Goal: Task Accomplishment & Management: Manage account settings

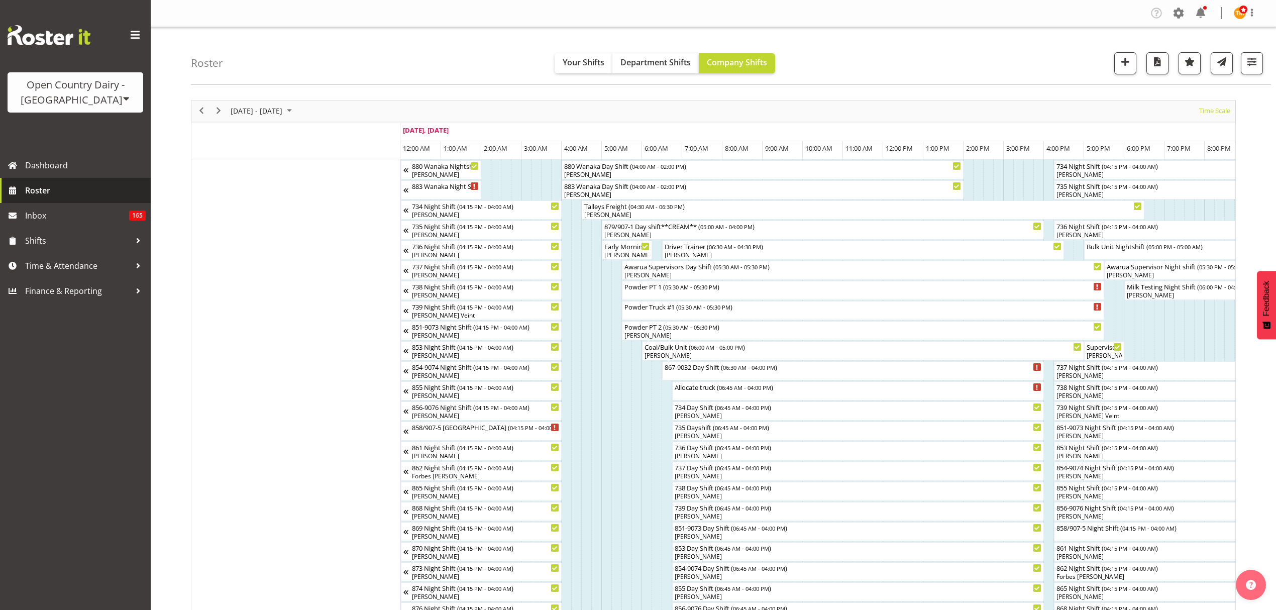
scroll to position [0, 3797]
click at [1252, 66] on span "button" at bounding box center [1252, 61] width 13 height 13
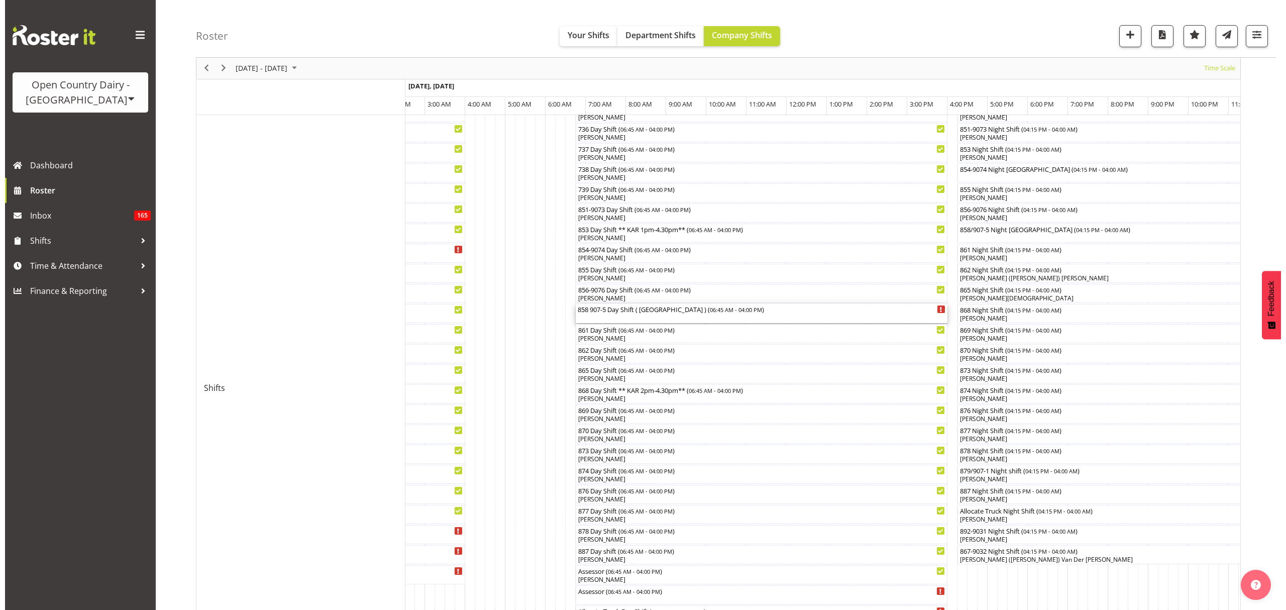
scroll to position [260, 0]
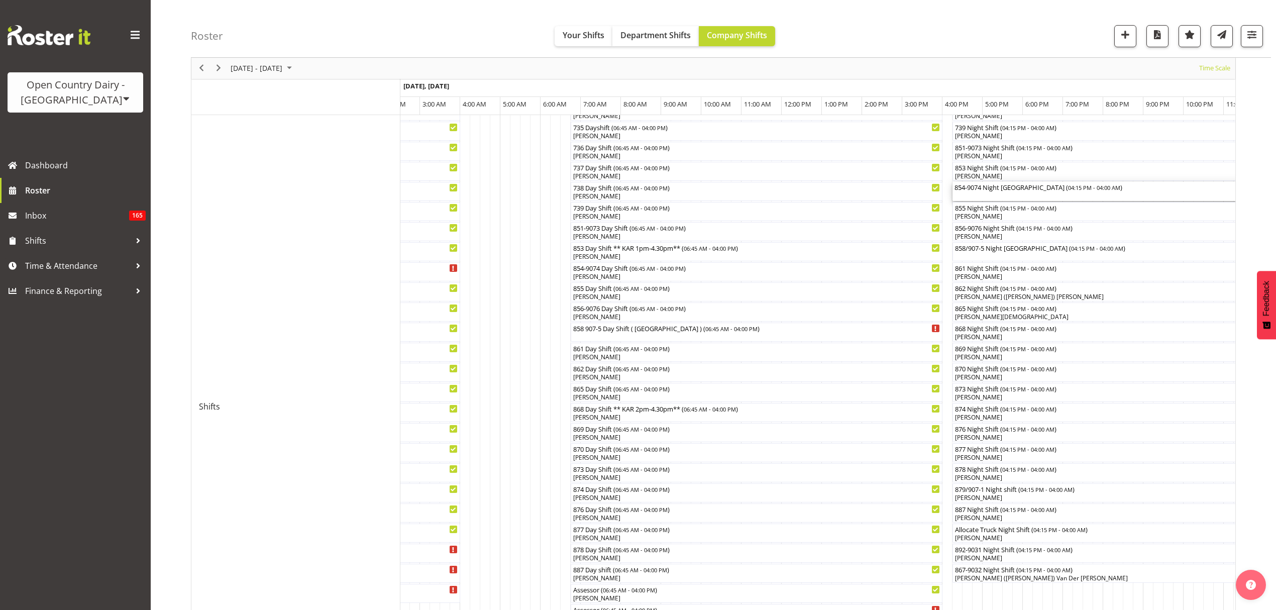
click at [1009, 193] on div "854-9074 Night Shift NORTH ISLAND ( 04:15 PM - 04:00 AM )" at bounding box center [1189, 191] width 468 height 19
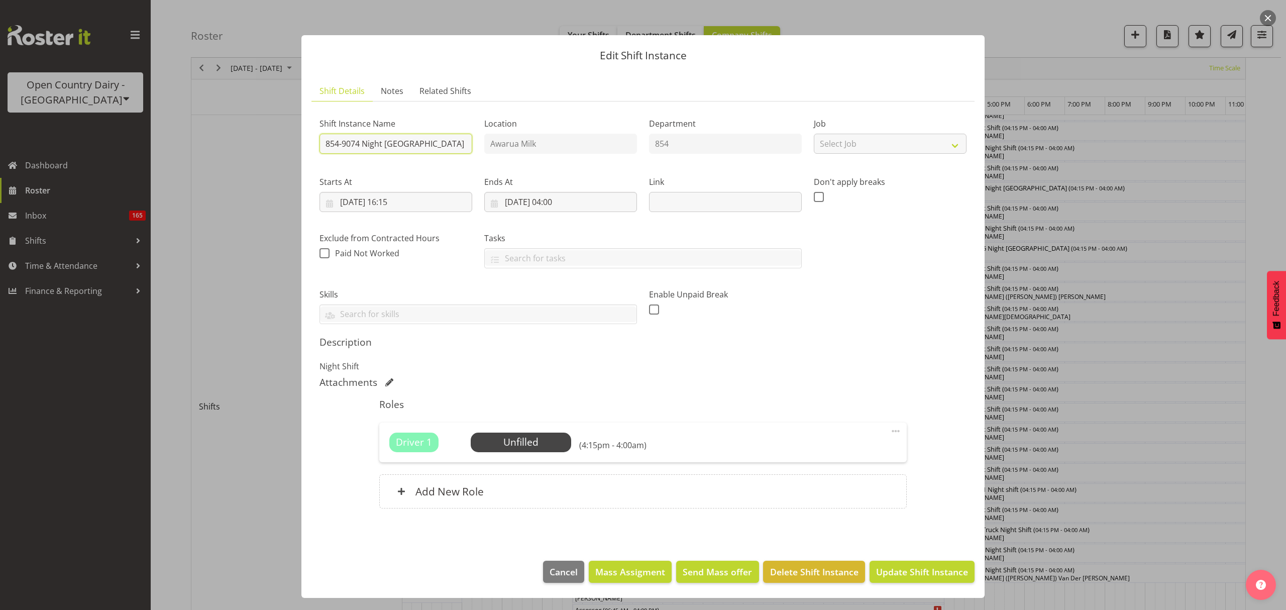
drag, startPoint x: 466, startPoint y: 145, endPoint x: 405, endPoint y: 143, distance: 61.3
click at [405, 143] on input "854-9074 Night Shift NORTH ISLAND" at bounding box center [396, 144] width 153 height 20
type input "854-9074 Night Shift"
click at [511, 452] on span "Select Employee" at bounding box center [521, 442] width 100 height 19
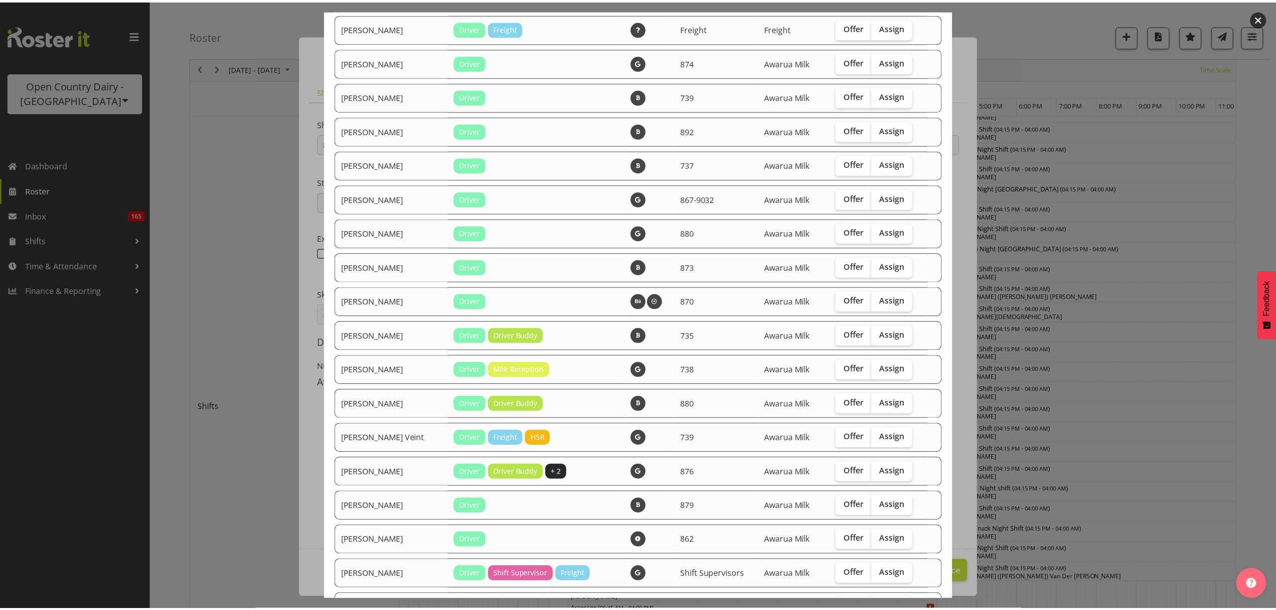
scroll to position [1517, 0]
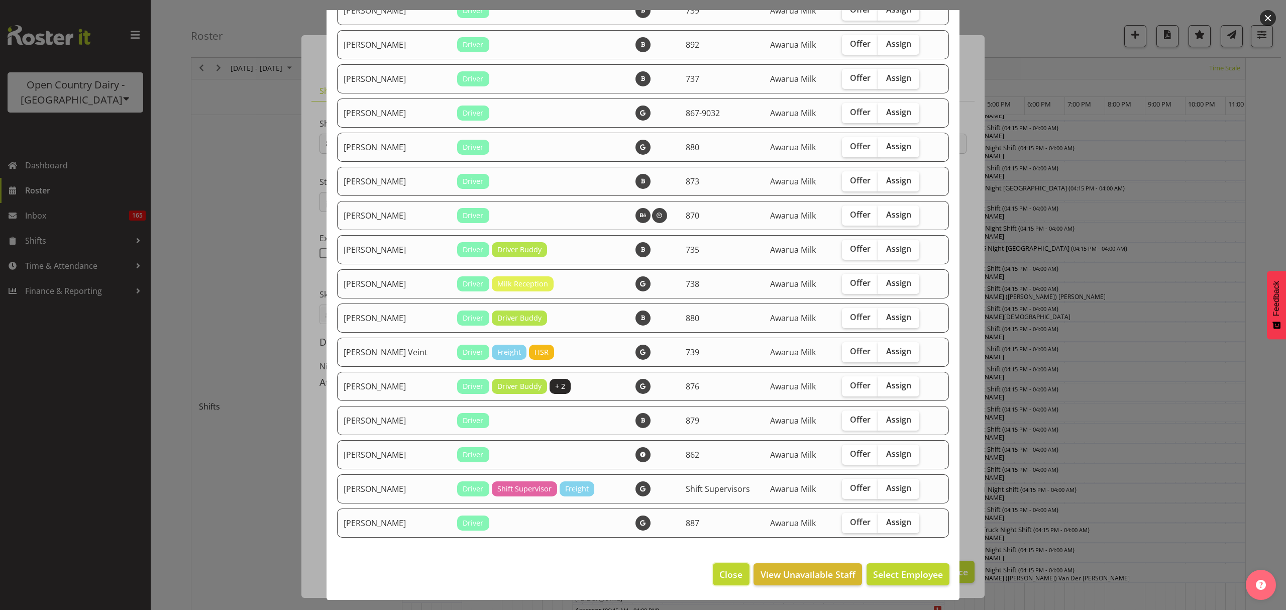
click at [722, 581] on button "Close" at bounding box center [731, 574] width 36 height 22
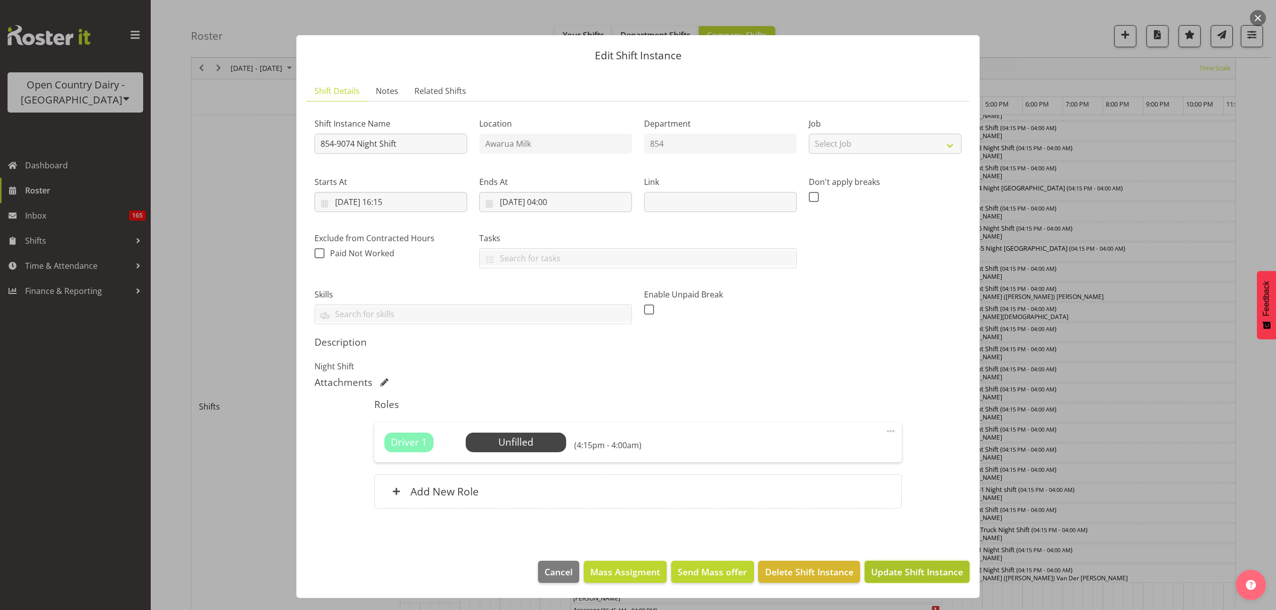
click at [911, 582] on button "Update Shift Instance" at bounding box center [917, 572] width 105 height 22
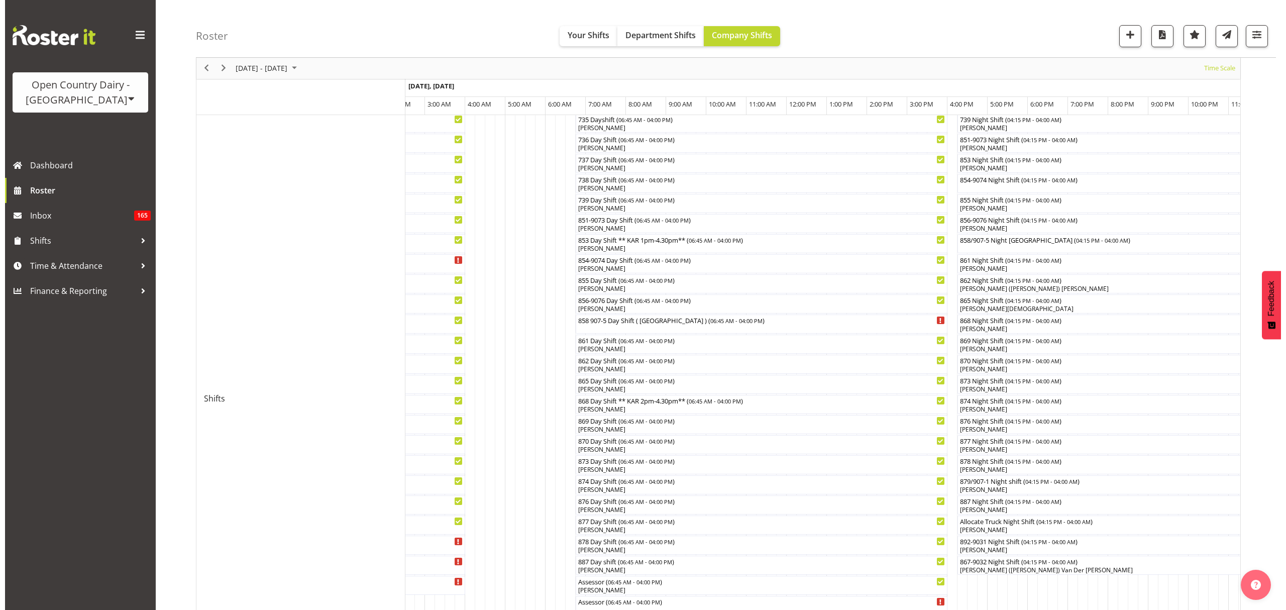
scroll to position [335, 0]
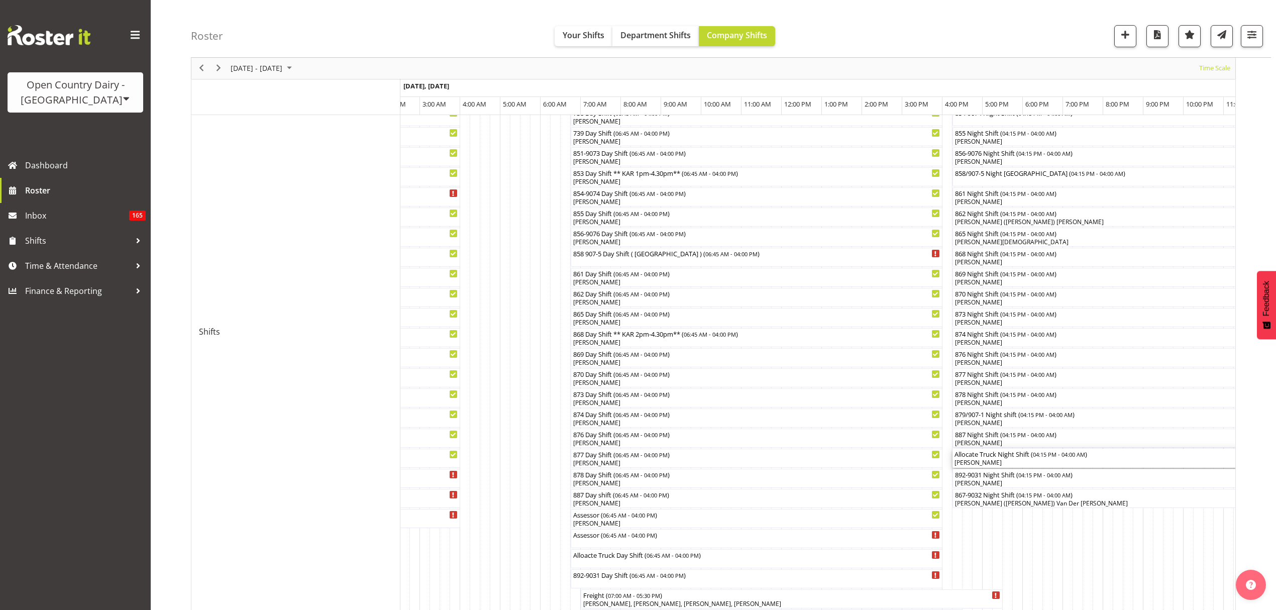
click at [991, 462] on div "[PERSON_NAME]" at bounding box center [1189, 462] width 468 height 9
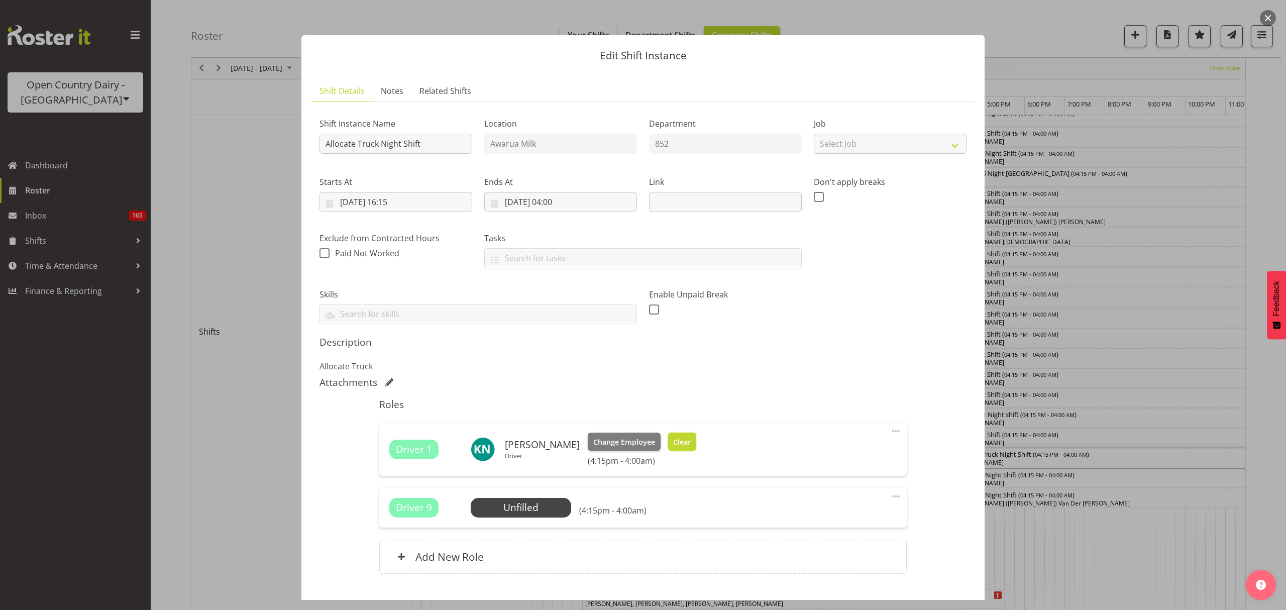
click at [674, 445] on span "Clear" at bounding box center [682, 442] width 18 height 11
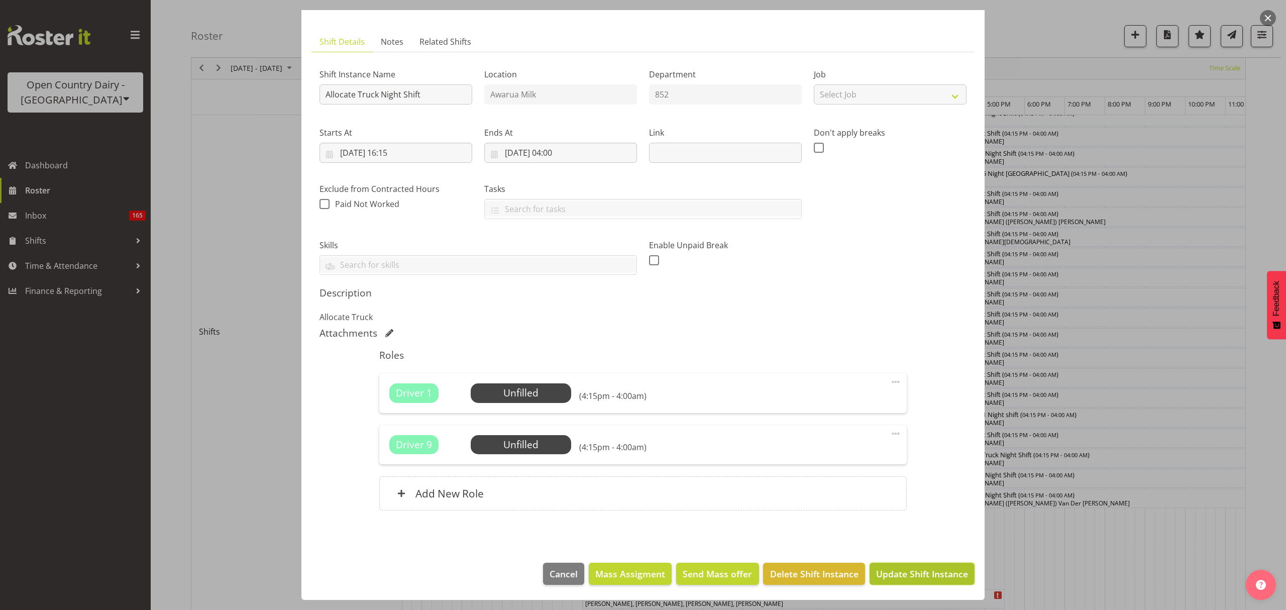
click at [929, 581] on button "Update Shift Instance" at bounding box center [922, 574] width 105 height 22
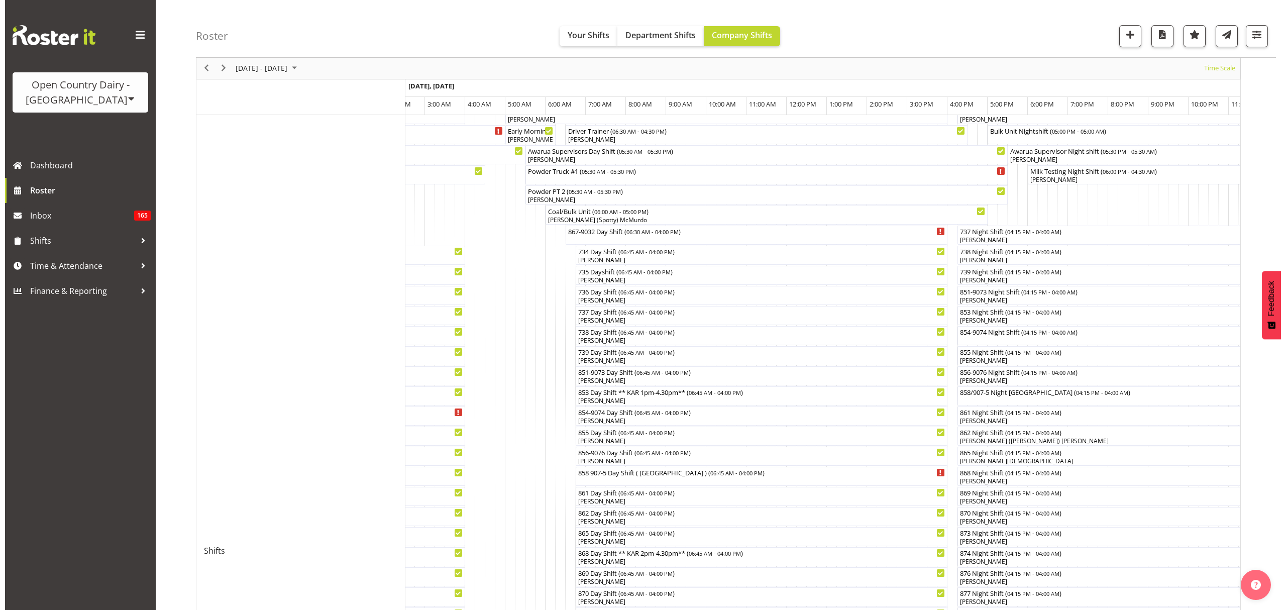
scroll to position [134, 0]
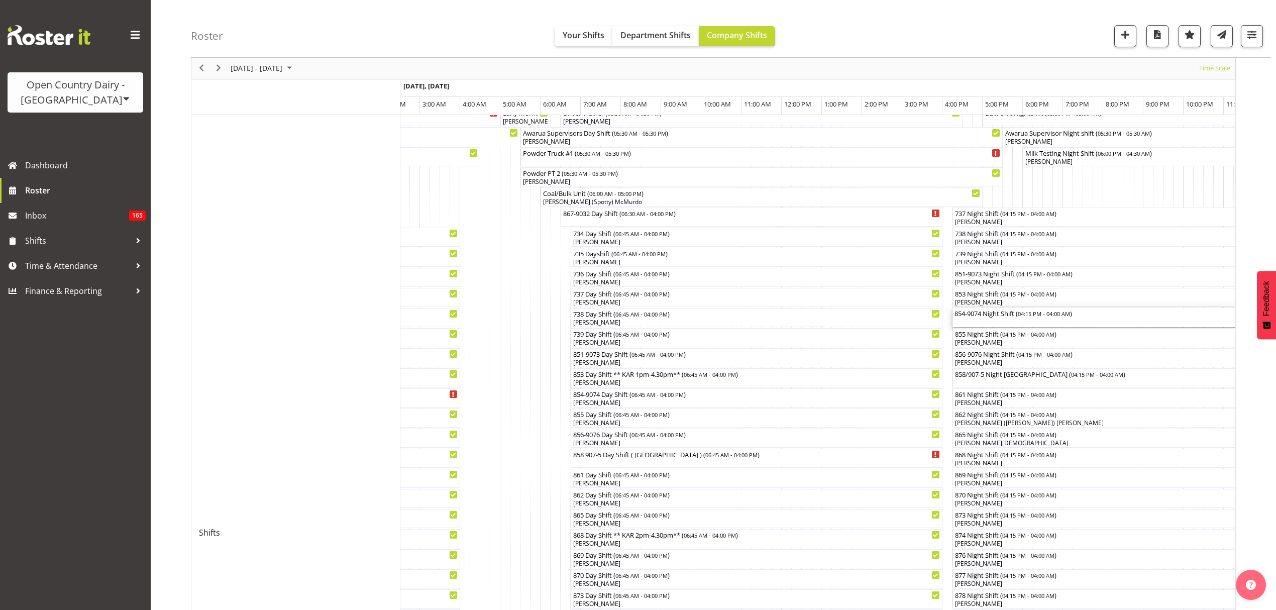
click at [1014, 319] on div "854-9074 Night Shift ( 04:15 PM - 04:00 AM )" at bounding box center [1189, 317] width 468 height 19
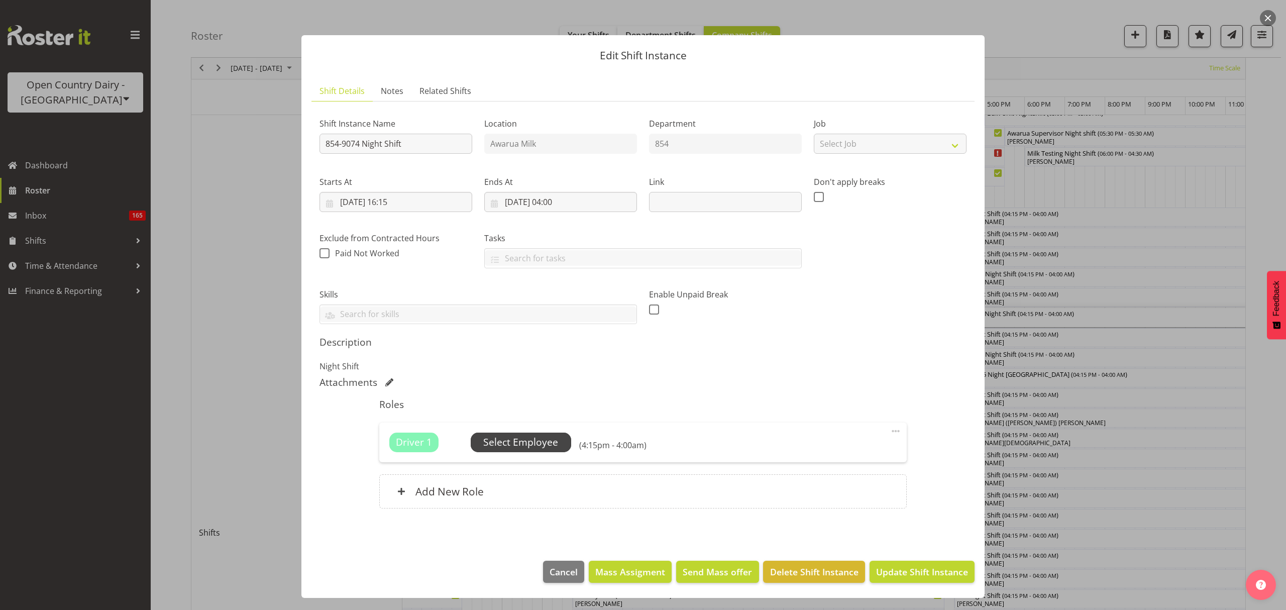
click at [532, 438] on span "Select Employee" at bounding box center [520, 442] width 75 height 15
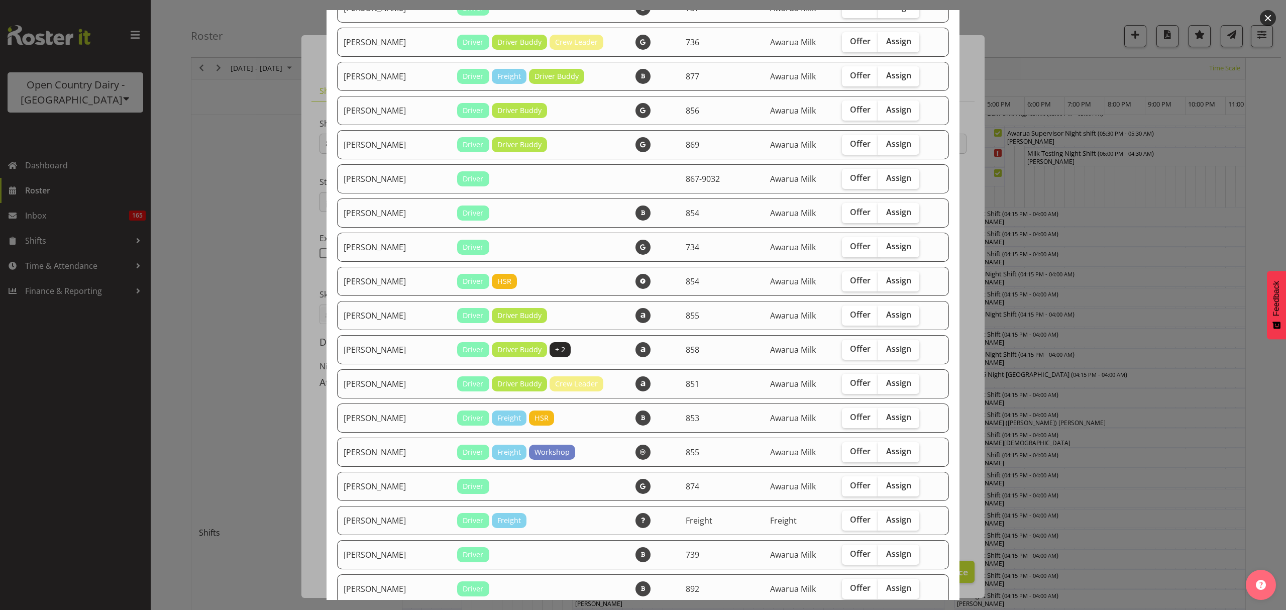
scroll to position [1072, 0]
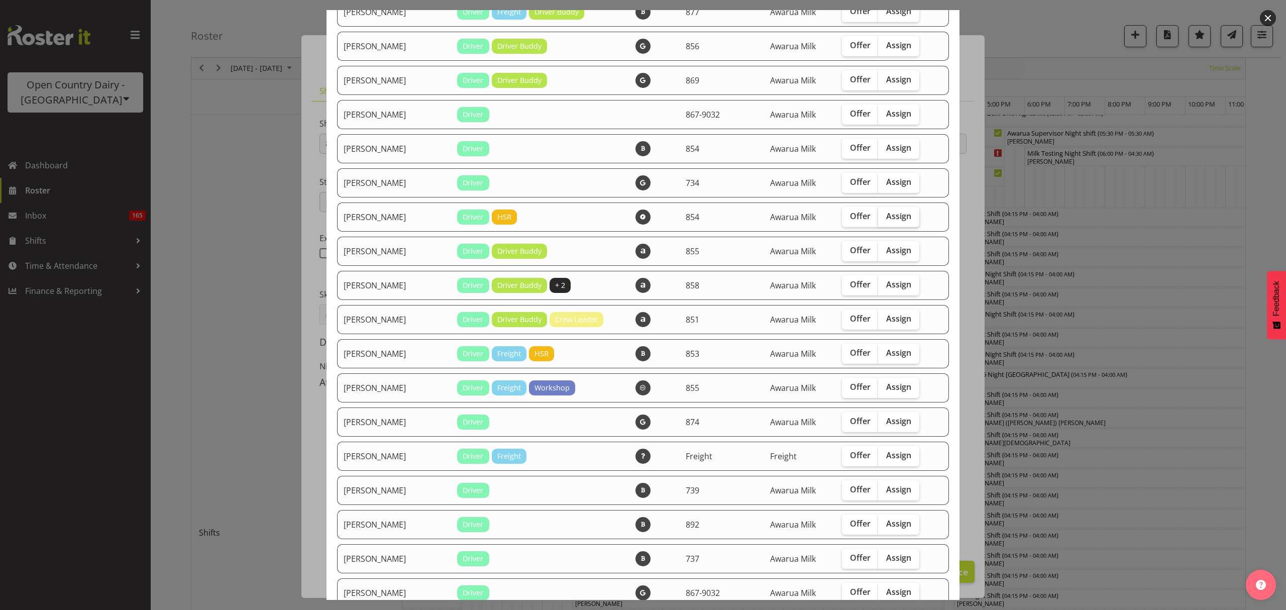
click at [898, 220] on span "Assign" at bounding box center [898, 216] width 25 height 10
click at [885, 220] on input "Assign" at bounding box center [881, 216] width 7 height 7
checkbox input "true"
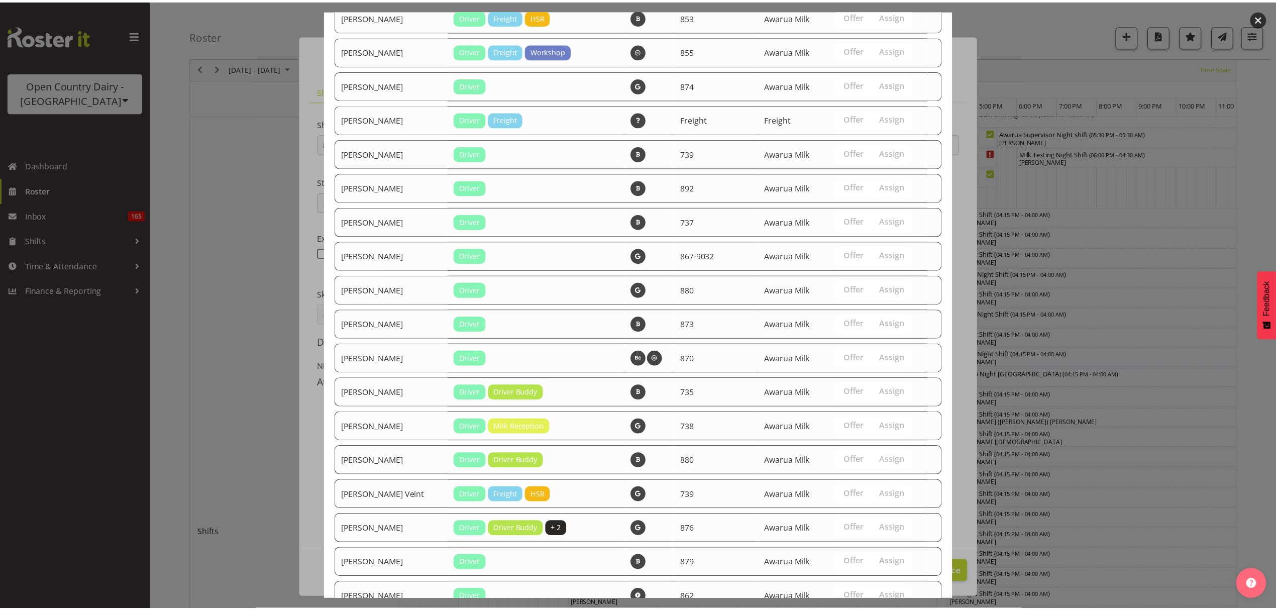
scroll to position [1552, 0]
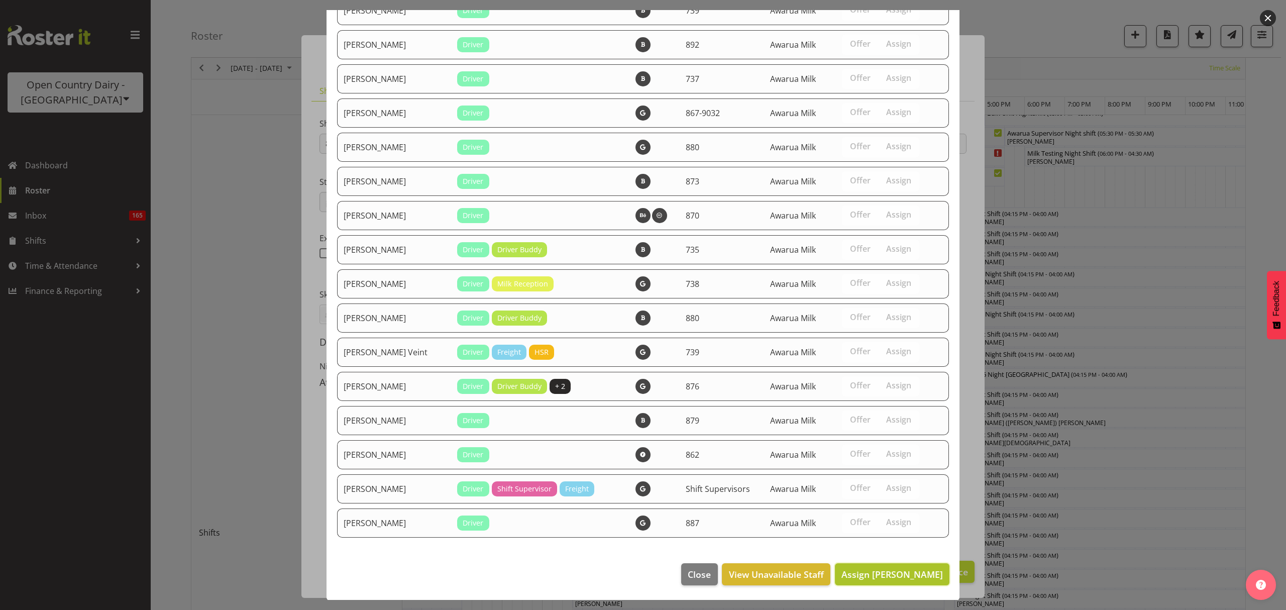
click at [889, 568] on span "Assign Karl Nicol" at bounding box center [893, 574] width 102 height 12
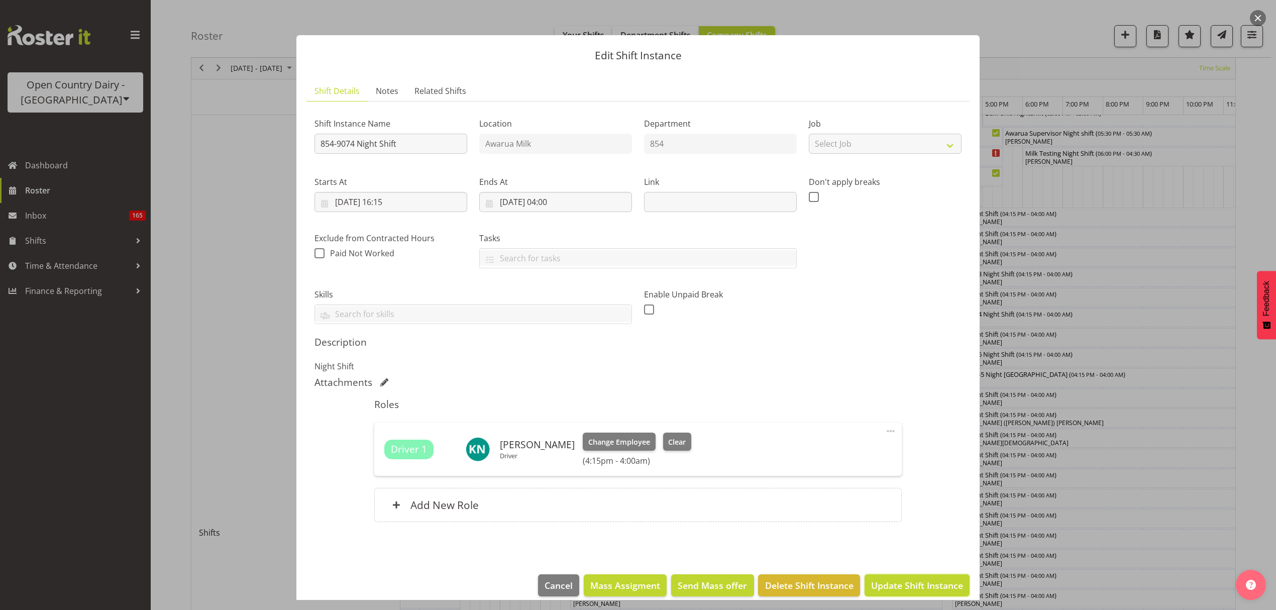
click at [919, 588] on span "Update Shift Instance" at bounding box center [917, 585] width 92 height 13
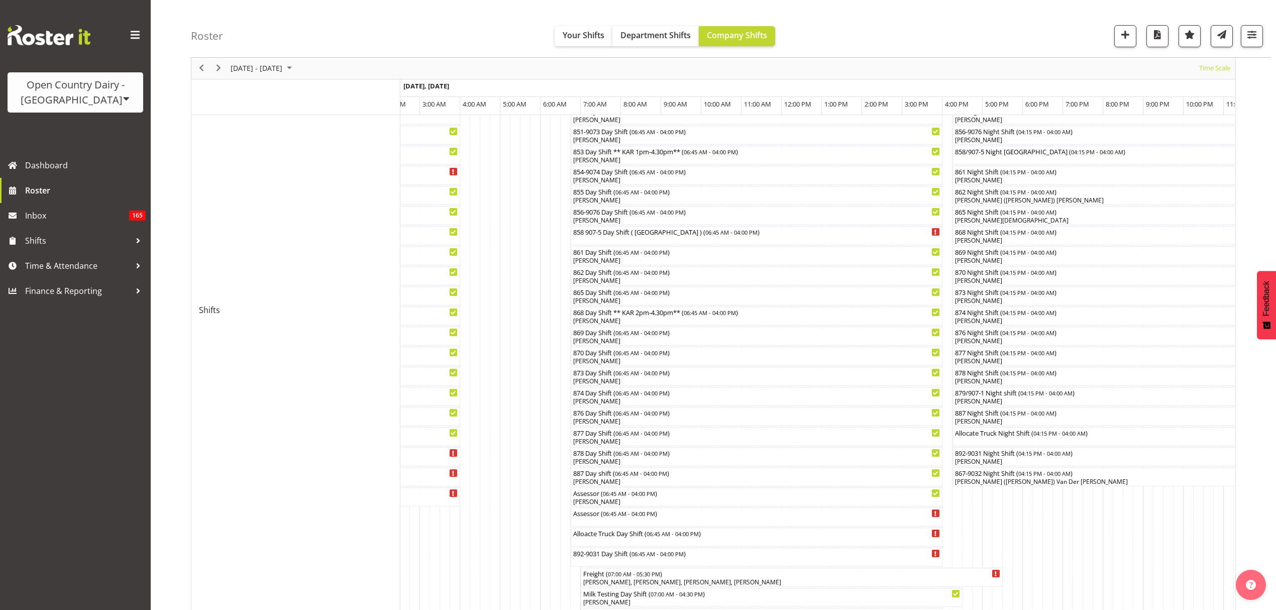
scroll to position [335, 0]
